Goal: Task Accomplishment & Management: Use online tool/utility

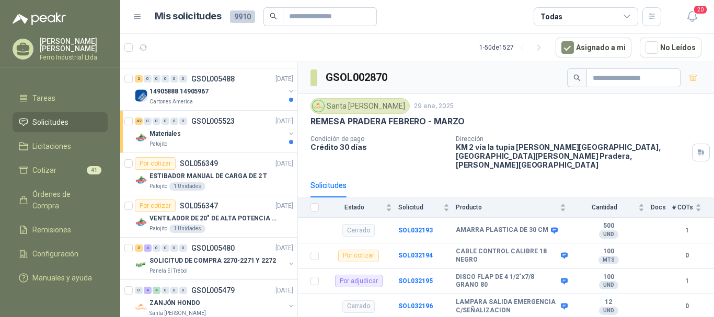
scroll to position [418, 0]
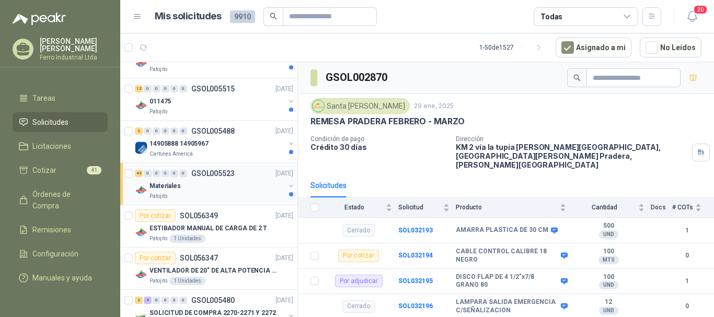
click at [233, 185] on div "Materiales" at bounding box center [217, 186] width 135 height 13
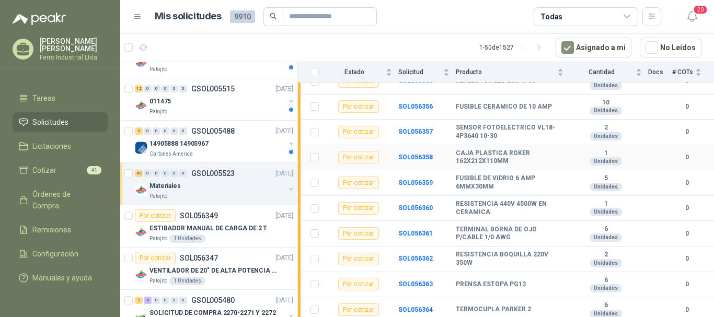
scroll to position [209, 0]
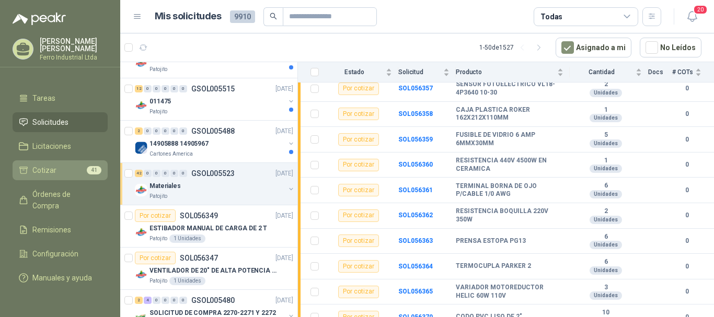
click at [75, 165] on li "Cotizar 41" at bounding box center [60, 171] width 83 height 12
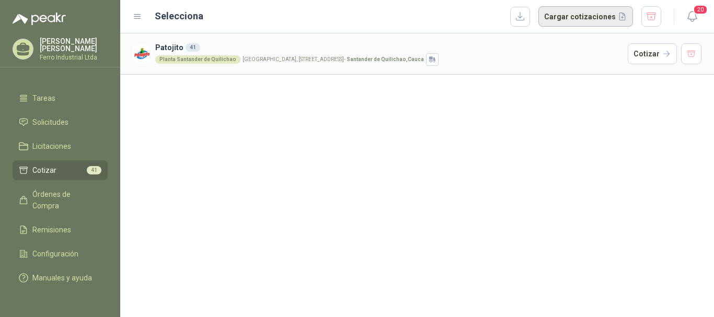
click at [570, 21] on button "Cargar cotizaciones" at bounding box center [585, 16] width 95 height 21
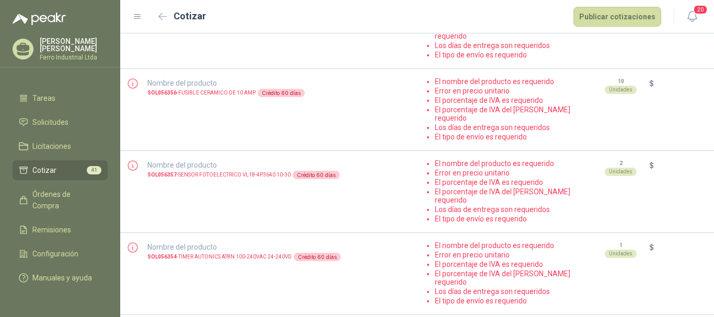
scroll to position [1046, 0]
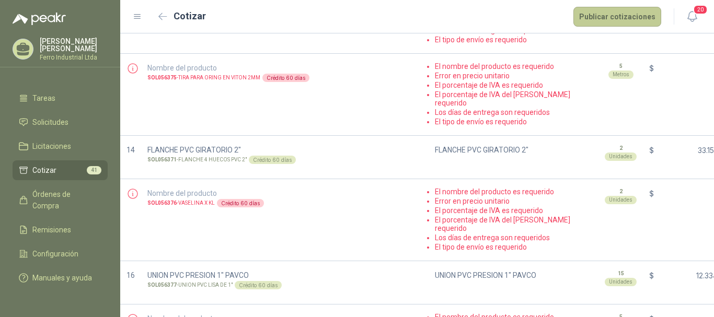
click at [633, 12] on button "Publicar cotizaciones" at bounding box center [617, 17] width 88 height 20
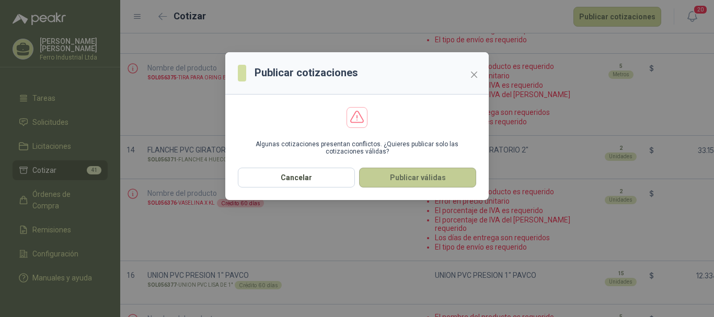
click at [418, 180] on button "Publicar válidas" at bounding box center [417, 178] width 117 height 20
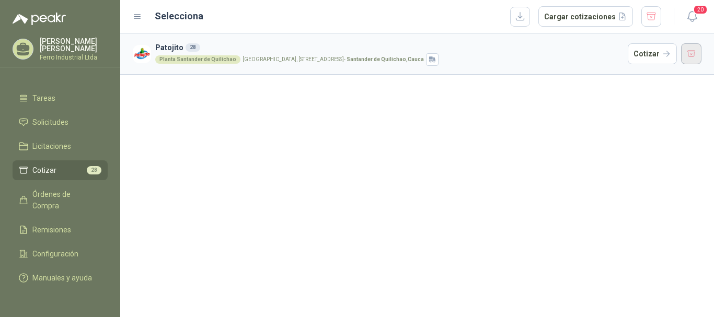
click at [697, 53] on button "button" at bounding box center [691, 53] width 21 height 21
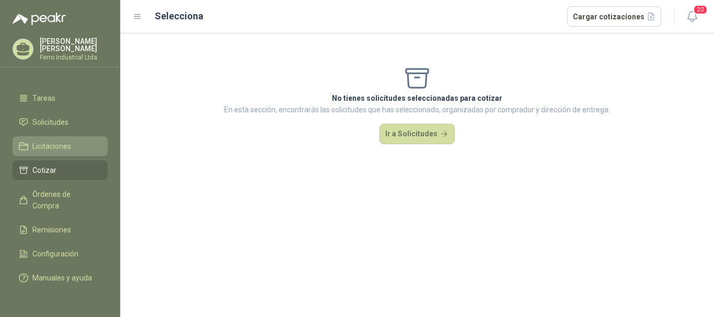
click at [40, 141] on span "Licitaciones" at bounding box center [51, 147] width 39 height 12
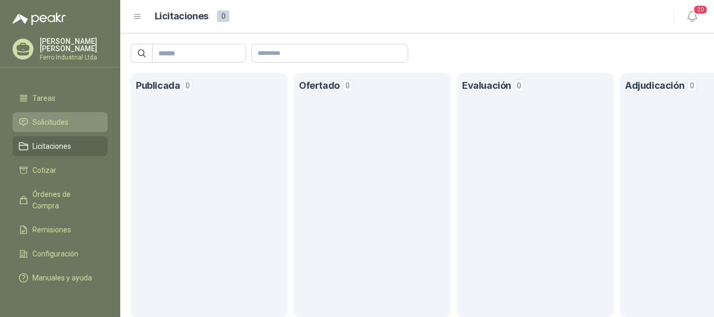
click at [65, 117] on span "Solicitudes" at bounding box center [50, 123] width 36 height 12
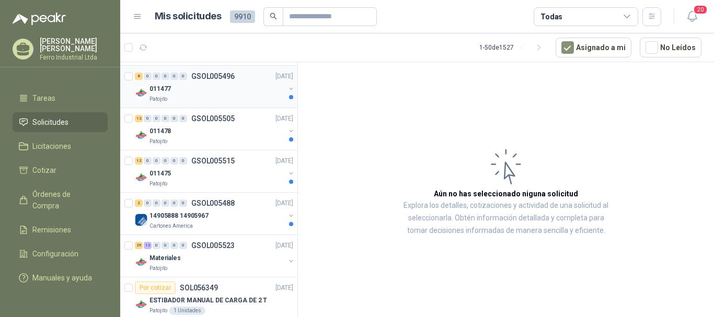
scroll to position [470, 0]
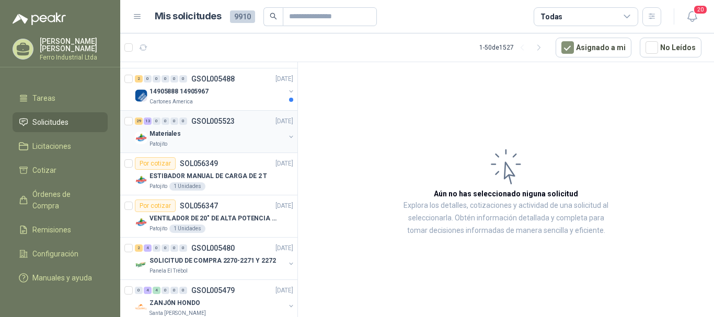
click at [230, 140] on div "Patojito" at bounding box center [217, 144] width 135 height 8
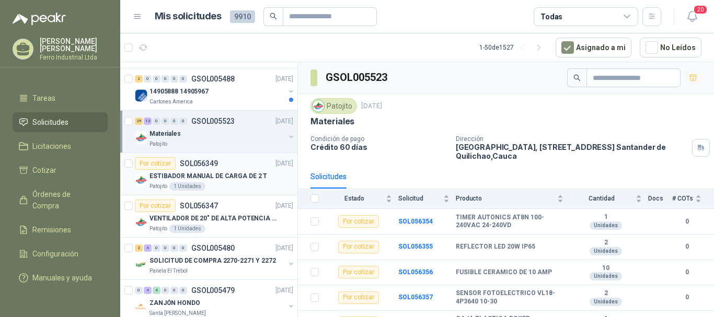
scroll to position [418, 0]
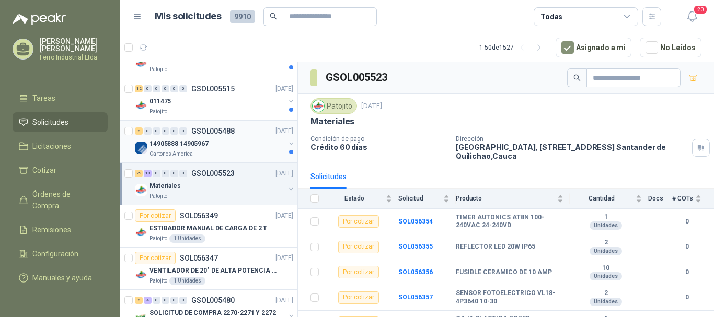
click at [231, 143] on div "14905888 14905967" at bounding box center [217, 143] width 135 height 13
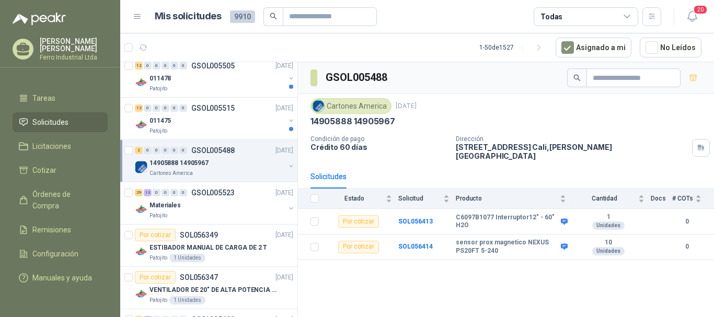
scroll to position [366, 0]
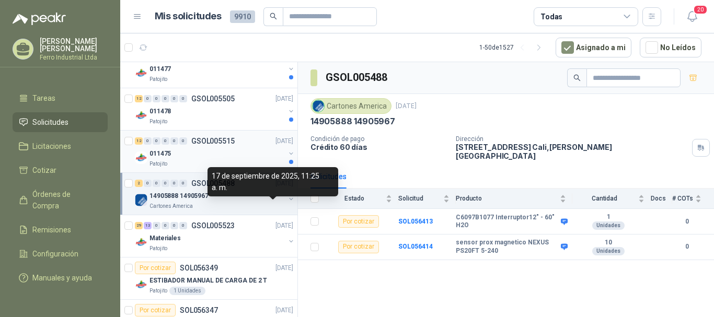
click at [222, 157] on div "011475" at bounding box center [217, 153] width 135 height 13
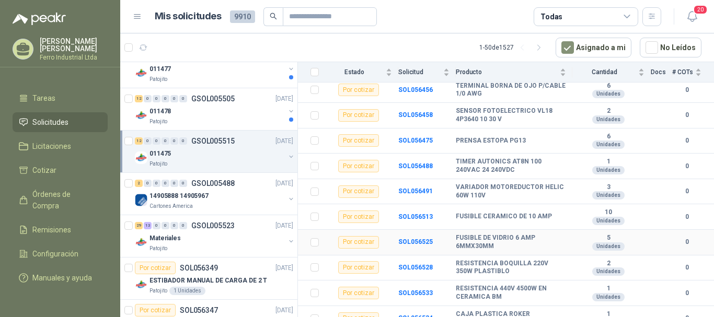
scroll to position [193, 0]
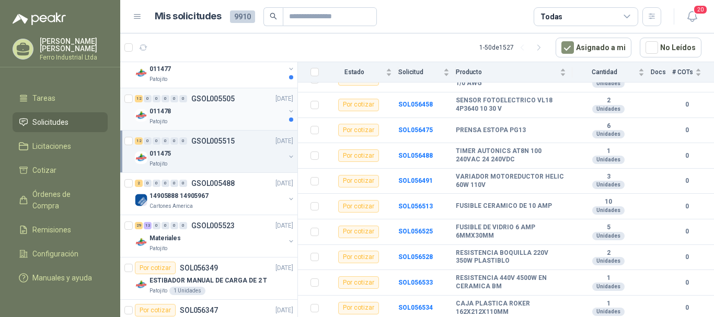
click at [208, 109] on div "011478" at bounding box center [217, 111] width 135 height 13
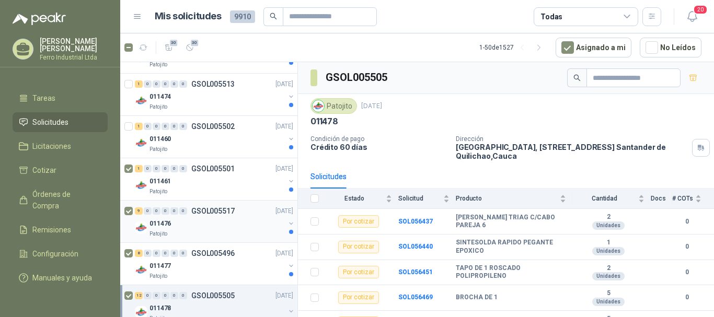
scroll to position [157, 0]
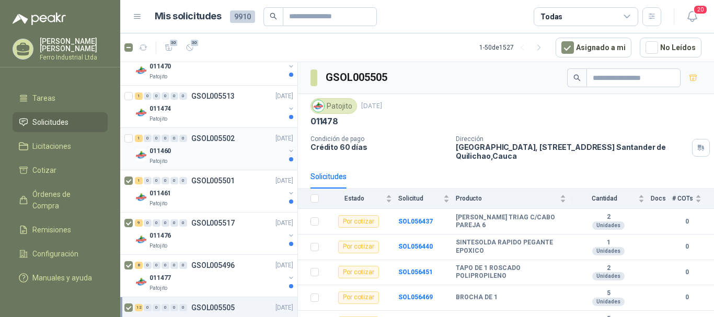
click at [129, 133] on div at bounding box center [129, 148] width 10 height 33
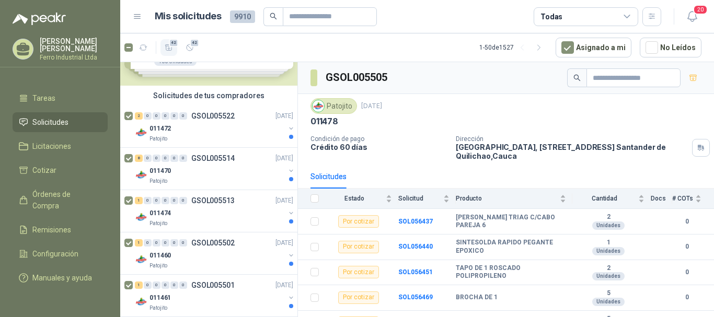
click at [168, 43] on icon "button" at bounding box center [169, 47] width 9 height 9
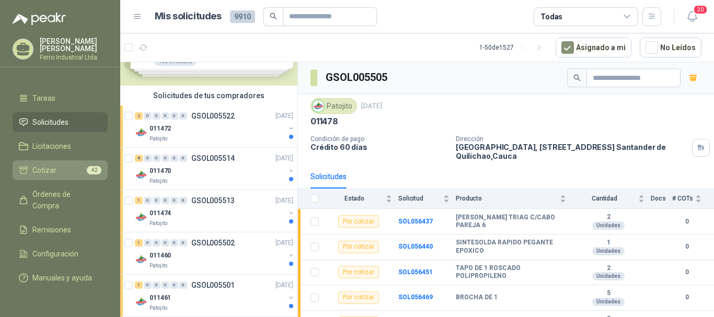
click at [57, 166] on link "Cotizar 42" at bounding box center [60, 170] width 95 height 20
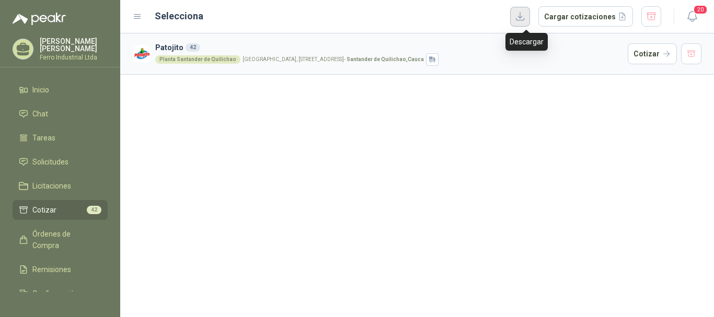
click at [527, 16] on button "button" at bounding box center [520, 17] width 20 height 20
